Goal: Task Accomplishment & Management: Use online tool/utility

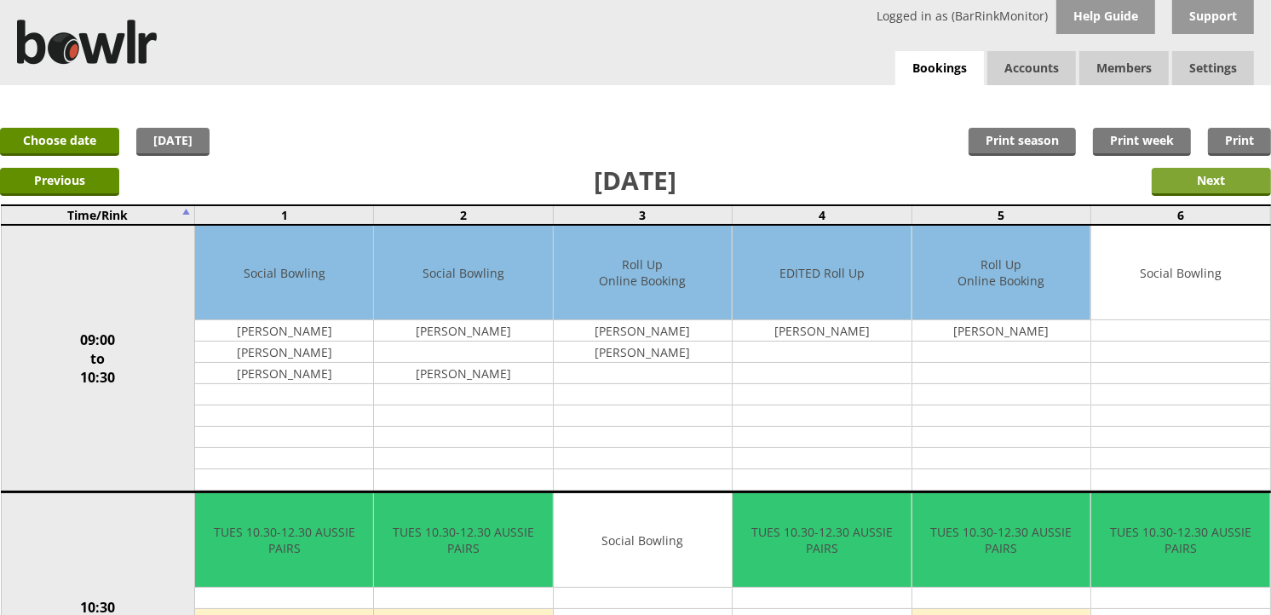
click at [1190, 182] on input "Next" at bounding box center [1211, 182] width 119 height 28
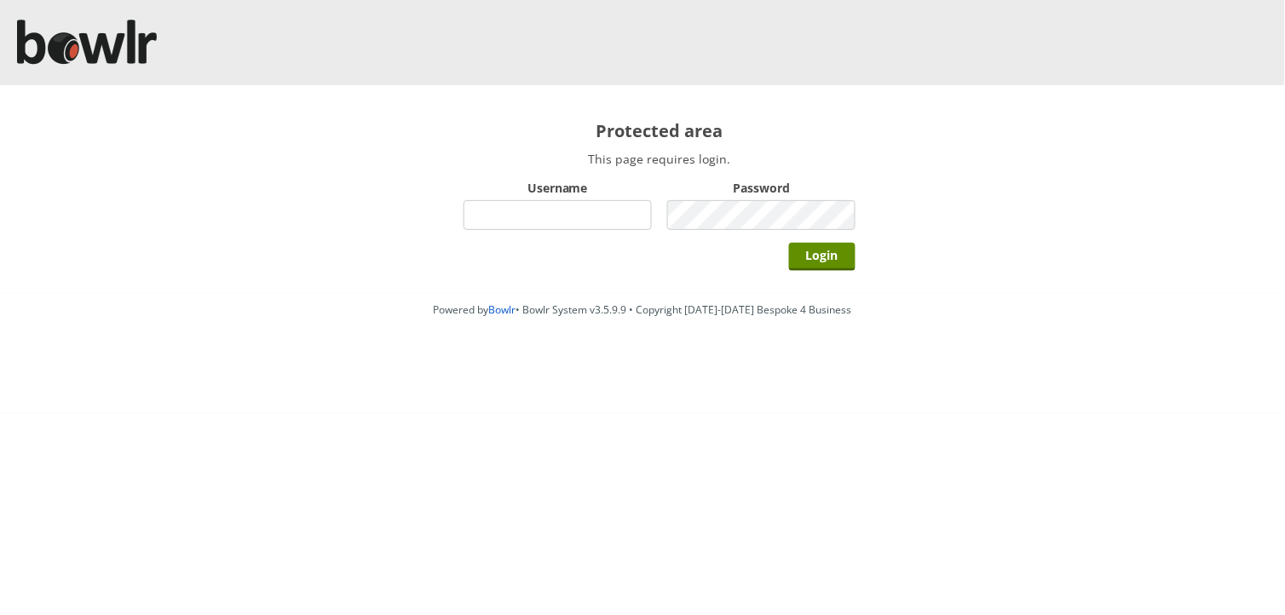
click at [569, 216] on input "Username" at bounding box center [558, 215] width 188 height 30
type input "BarRinkMonitor"
click at [789, 243] on input "Login" at bounding box center [822, 257] width 66 height 28
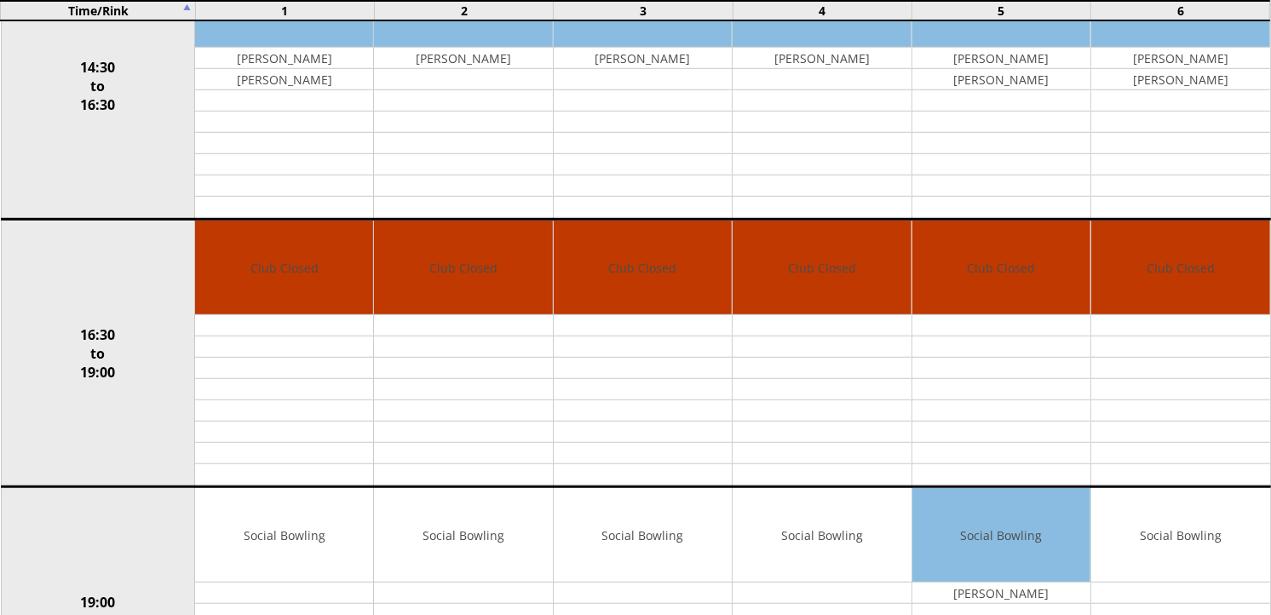
scroll to position [1613, 0]
